Goal: Task Accomplishment & Management: Manage account settings

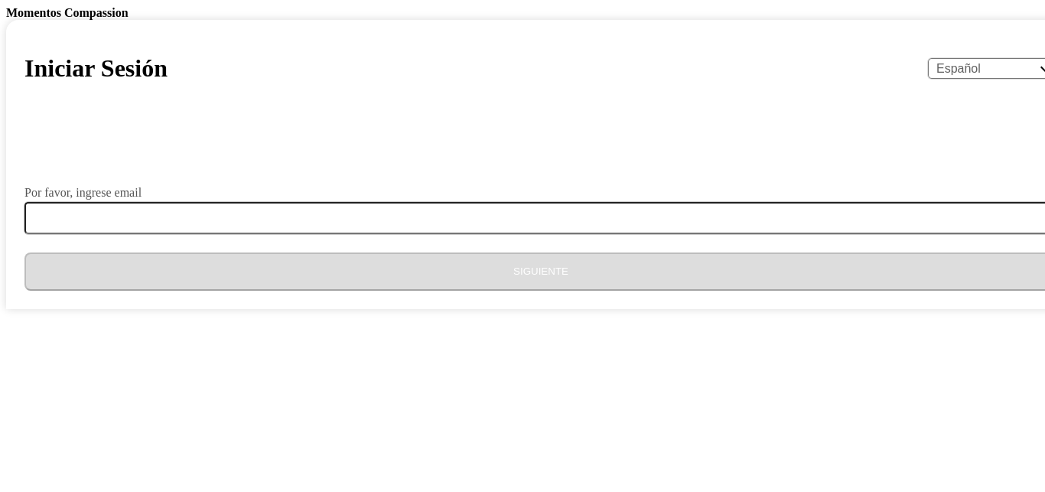
select select "es"
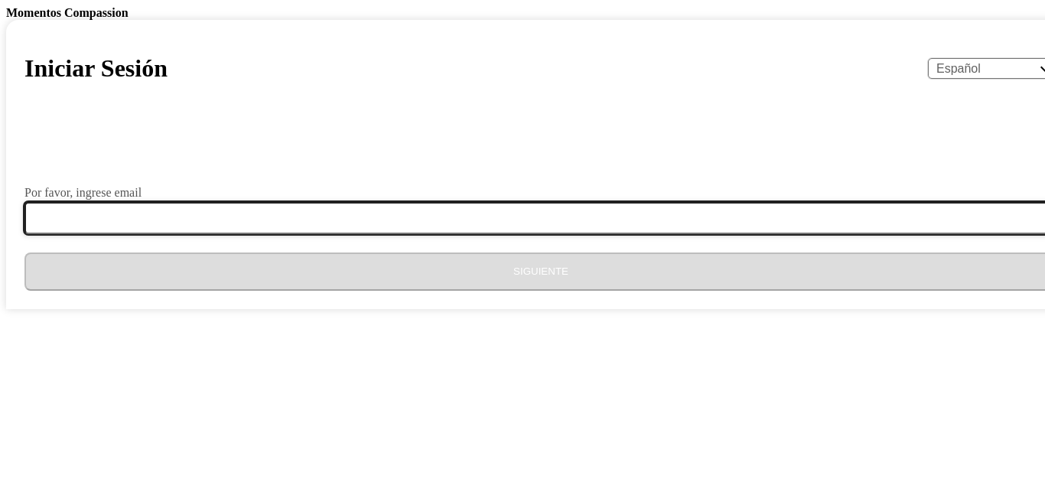
click at [421, 234] on input "Por favor, ingrese email" at bounding box center [550, 218] width 1052 height 32
click at [423, 234] on input "Por favor, ingrese email" at bounding box center [550, 218] width 1052 height 32
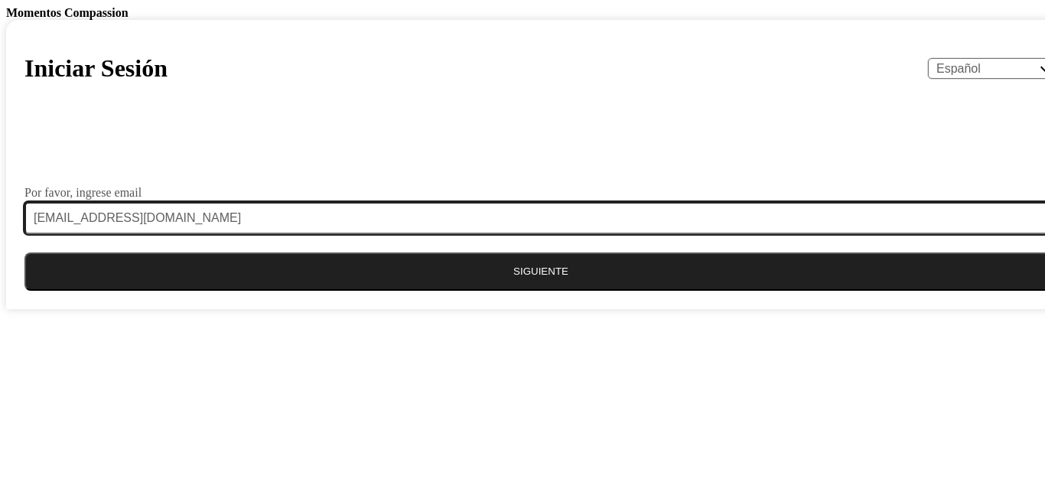
type input "[EMAIL_ADDRESS][DOMAIN_NAME]"
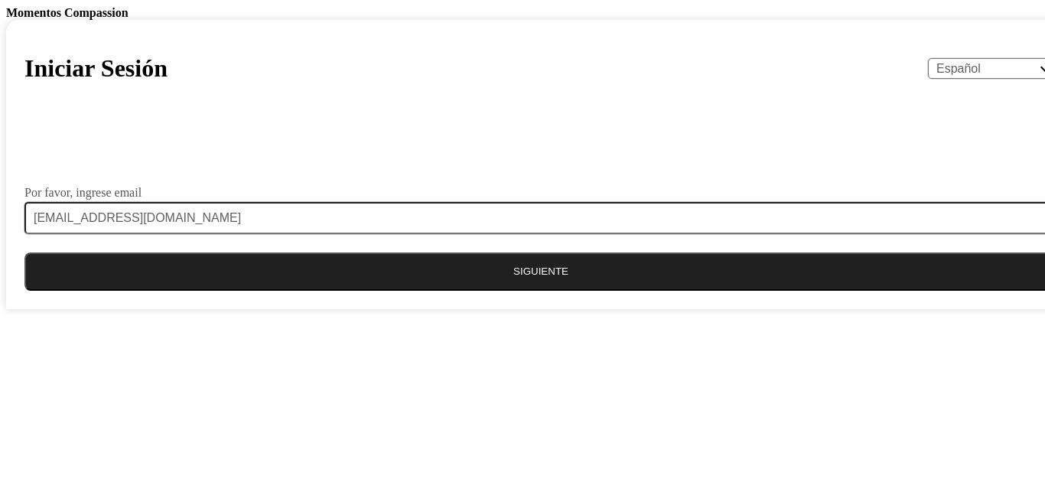
click at [504, 291] on button "Siguiente" at bounding box center [540, 272] width 1033 height 38
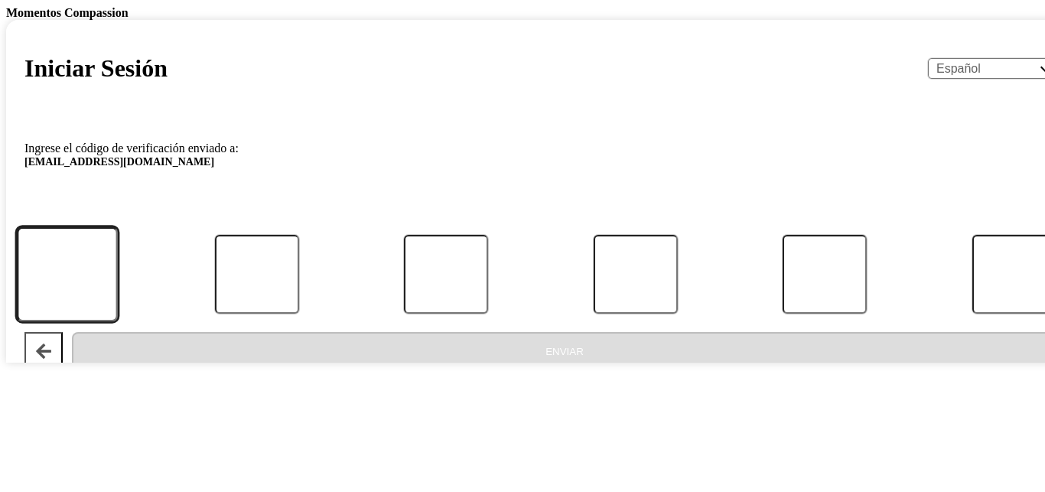
click at [118, 322] on input "Código" at bounding box center [67, 274] width 101 height 95
type input "7"
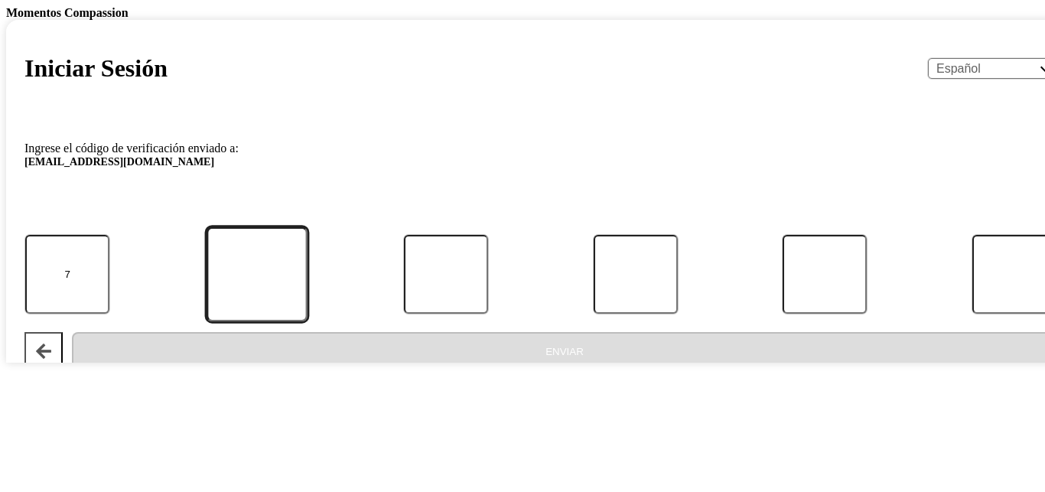
type input "7"
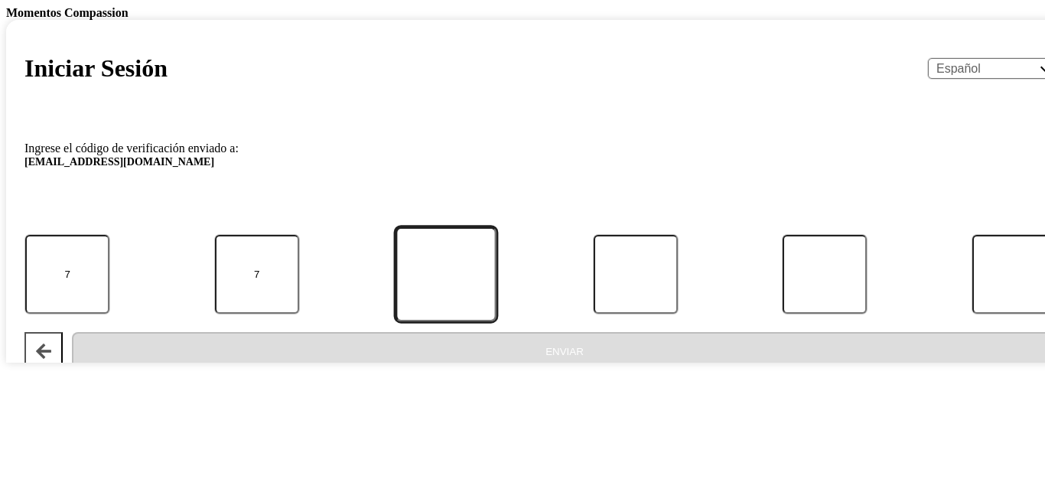
type input "7"
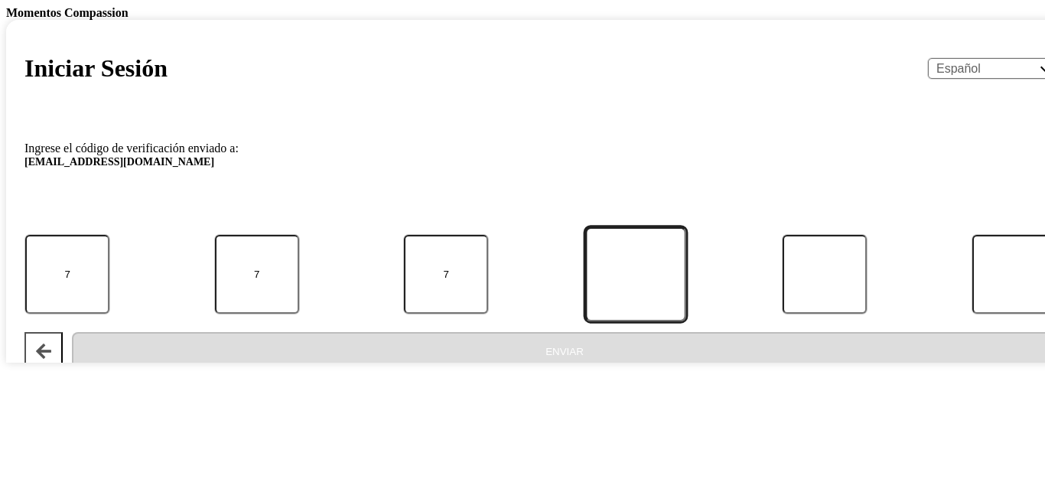
type input "3"
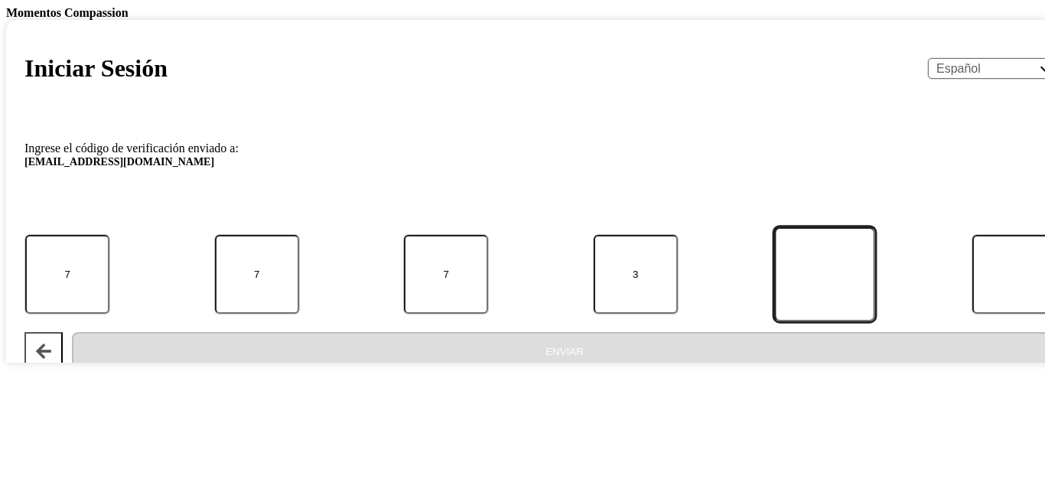
type input "5"
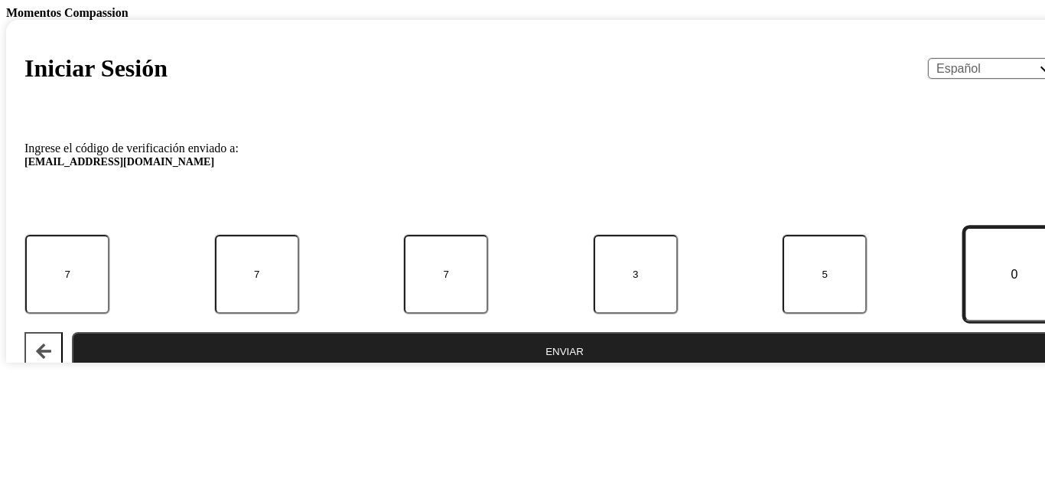
type input "0"
click at [557, 370] on button "Enviar" at bounding box center [565, 351] width 986 height 38
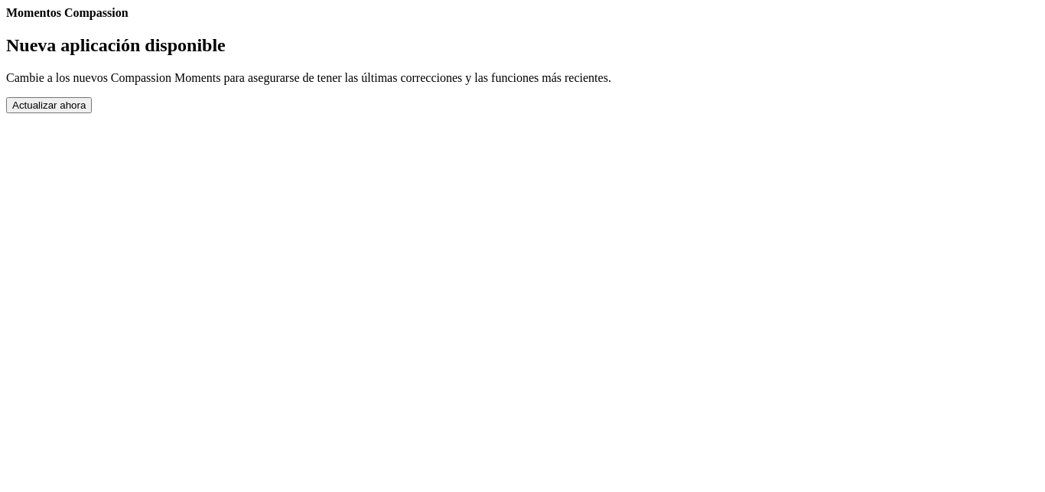
click at [92, 113] on button "Actualizar ahora" at bounding box center [49, 105] width 86 height 16
